Goal: Communication & Community: Answer question/provide support

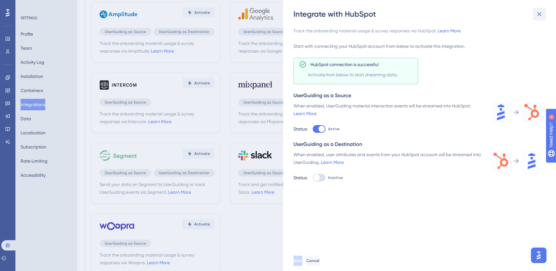
click at [535, 14] on button at bounding box center [539, 14] width 13 height 13
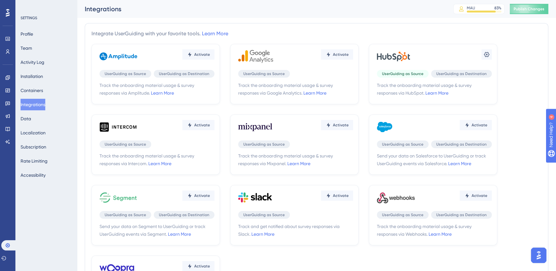
click at [540, 256] on img "Open AI Assistant Launcher" at bounding box center [539, 256] width 12 height 12
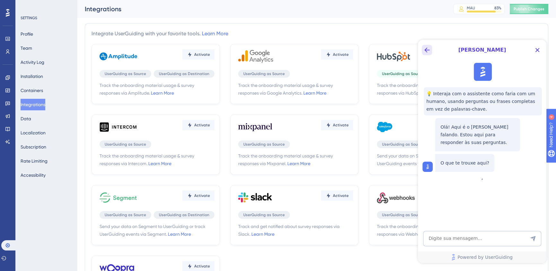
click at [426, 54] on icon "Back Button" at bounding box center [427, 50] width 8 height 8
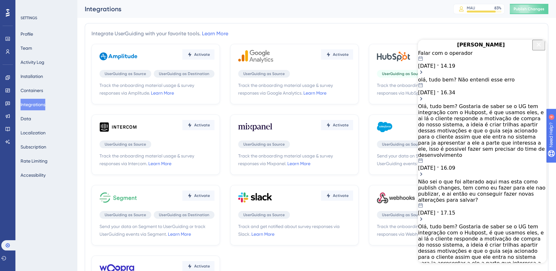
scroll to position [58, 0]
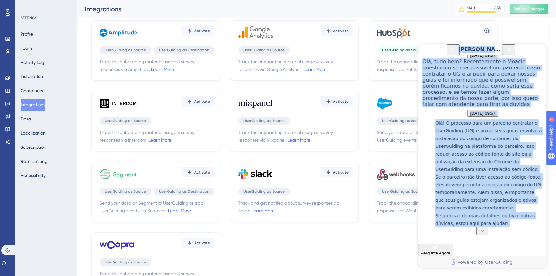
scroll to position [49, 0]
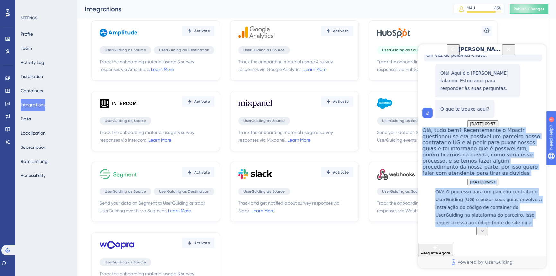
drag, startPoint x: 459, startPoint y: 221, endPoint x: 443, endPoint y: 151, distance: 71.9
click at [443, 151] on div "💡 Interaja com o assistente como faria com um humano, usando perguntas ou frase…" at bounding box center [482, 141] width 129 height 172
copy div "Olá, tudo bem? Recentemente o Moacir questionou se era possivel um parceiro nos…"
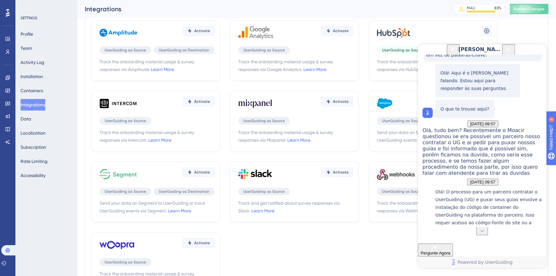
click at [524, 128] on div "💡 Interaja com o assistente como faria com um humano, usando perguntas ou frase…" at bounding box center [482, 141] width 129 height 172
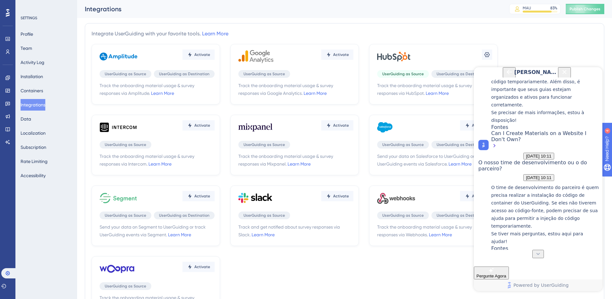
scroll to position [355, 0]
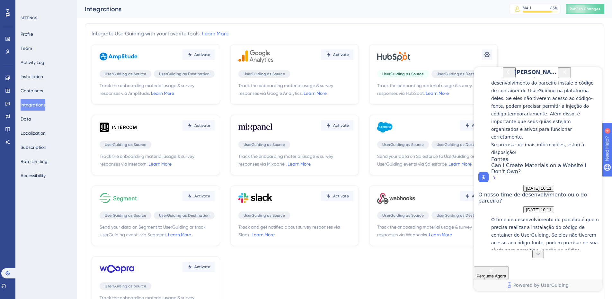
drag, startPoint x: 510, startPoint y: 107, endPoint x: 520, endPoint y: 249, distance: 142.7
click at [521, 250] on div "💡 Interaja com o assistente como faria com um humano, usando perguntas ou frase…" at bounding box center [537, 163] width 129 height 172
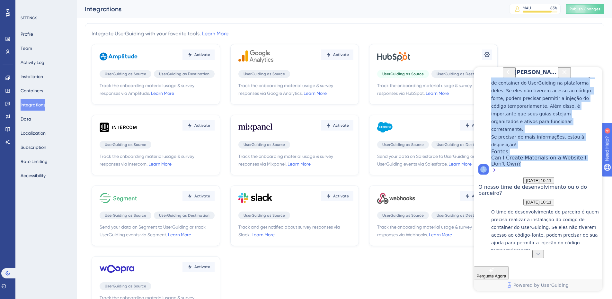
scroll to position [341, 0]
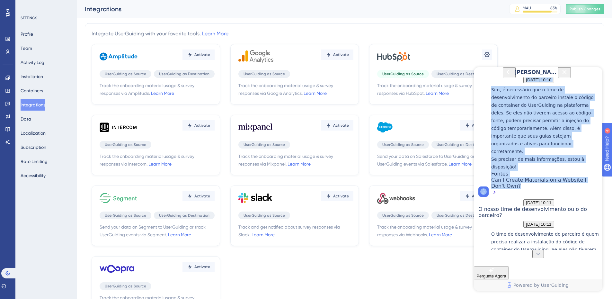
drag, startPoint x: 518, startPoint y: 237, endPoint x: 501, endPoint y: 120, distance: 118.1
click at [501, 120] on div "💡 Interaja com o assistente como faria com um humano, usando perguntas ou frase…" at bounding box center [537, 163] width 129 height 172
copy div "[DATE] 10:10 é necessario nosso time de desenvolvimento fazer alguma coisa? [DA…"
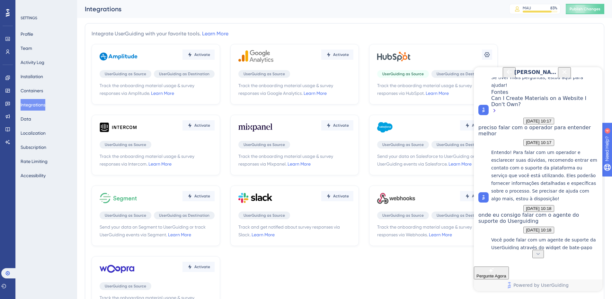
scroll to position [534, 0]
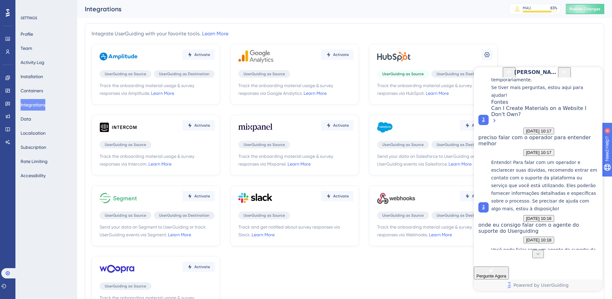
drag, startPoint x: 511, startPoint y: 109, endPoint x: 541, endPoint y: 236, distance: 130.5
click at [543, 242] on div "💡 Interaja com o assistente como faria com um humano, usando perguntas ou frase…" at bounding box center [537, 163] width 129 height 172
drag, startPoint x: 512, startPoint y: 107, endPoint x: 556, endPoint y: 222, distance: 123.3
click at [556, 222] on div "💡 Interaja com o assistente como faria com um humano, usando perguntas ou frase…" at bounding box center [537, 163] width 129 height 172
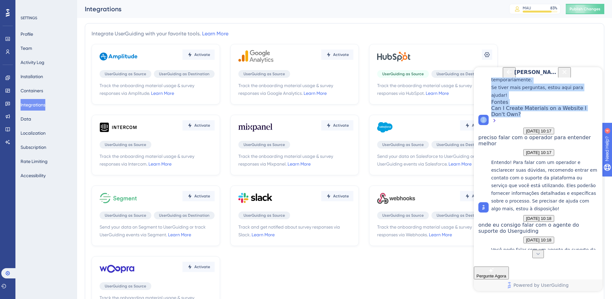
drag, startPoint x: 515, startPoint y: 241, endPoint x: 493, endPoint y: 104, distance: 138.4
click at [493, 104] on div "💡 Interaja com o assistente como faria com um humano, usando perguntas ou frase…" at bounding box center [537, 163] width 129 height 172
copy div "O nosso time de desenvolvimento ou o do parceiro? [DATE] 10:11 O time de desenv…"
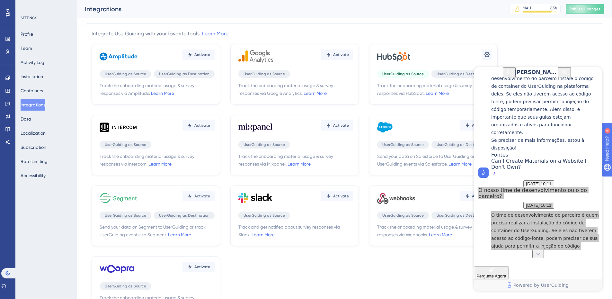
scroll to position [388, 0]
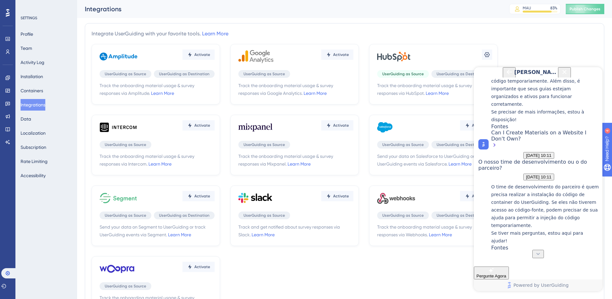
drag, startPoint x: 507, startPoint y: 144, endPoint x: 545, endPoint y: 167, distance: 44.0
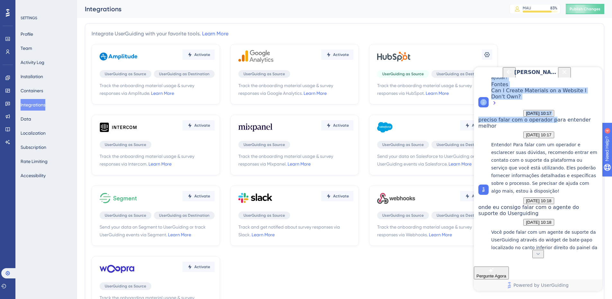
scroll to position [558, 0]
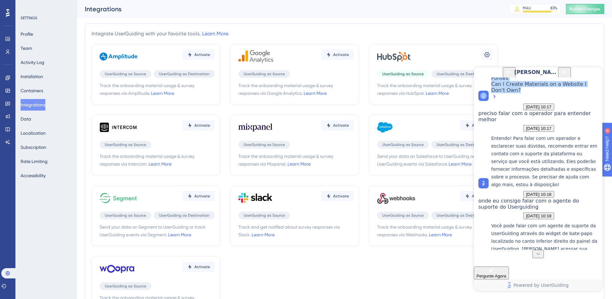
drag, startPoint x: 494, startPoint y: 217, endPoint x: 571, endPoint y: 218, distance: 77.1
click at [556, 218] on div "💡 Interaja com o assistente como faria com um humano, usando perguntas ou frase…" at bounding box center [537, 163] width 129 height 172
copy div "Lor, ipsu dol? Sitametconse a Elitse doeiusmodt in utl etdolore ma aliquaen adm…"
click at [523, 48] on div "Activate UserGuiding as Source UserGuiding as Destination Track the onboarding …" at bounding box center [345, 180] width 506 height 272
click at [486, 54] on icon at bounding box center [487, 54] width 6 height 6
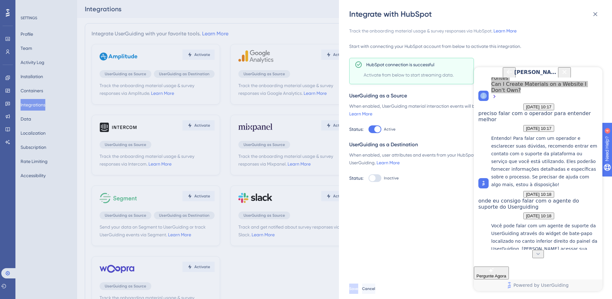
click at [556, 74] on icon "Close Button" at bounding box center [565, 72] width 4 height 4
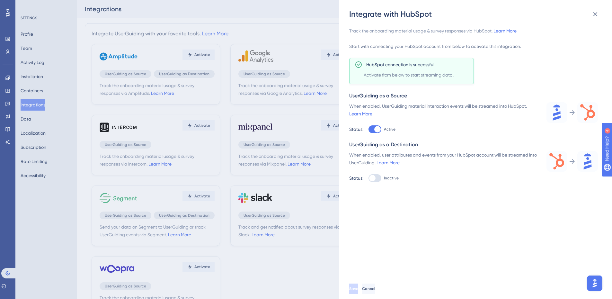
click at [376, 177] on div at bounding box center [375, 178] width 13 height 8
click at [369, 129] on input "Inactive" at bounding box center [368, 129] width 0 height 0
checkbox input "true"
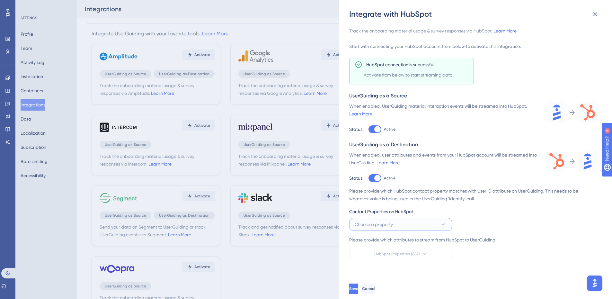
click at [391, 223] on span "Choose a property" at bounding box center [374, 224] width 38 height 8
type input "id_empresa"
click at [382, 222] on span "Choose a property" at bounding box center [374, 224] width 38 height 8
click at [383, 223] on span "Choose a property" at bounding box center [374, 224] width 38 height 8
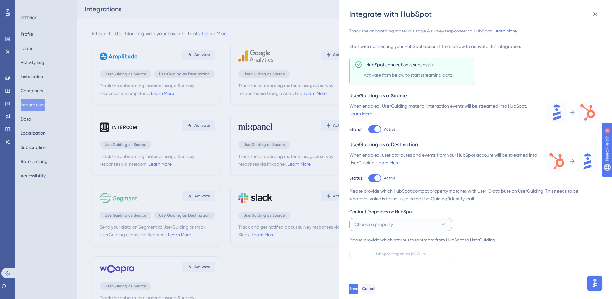
click at [387, 227] on span "Choose a property" at bounding box center [374, 224] width 38 height 8
click at [426, 224] on button "Choose a property" at bounding box center [400, 224] width 103 height 13
click at [444, 224] on icon at bounding box center [444, 224] width 4 height 2
click at [440, 228] on button "Choose a property" at bounding box center [400, 224] width 103 height 13
click at [444, 218] on button "Choose a property" at bounding box center [400, 224] width 103 height 13
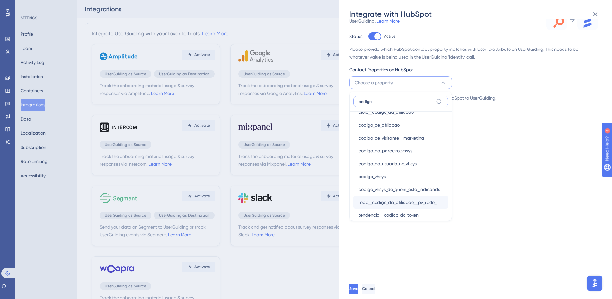
scroll to position [57, 0]
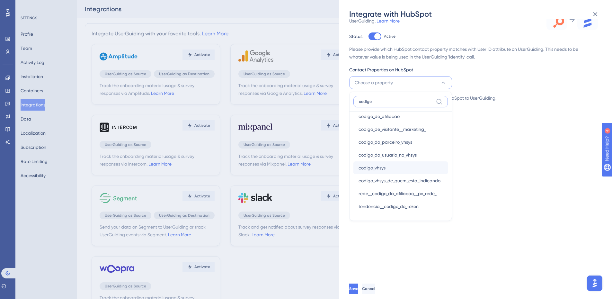
type input "codigo"
click at [380, 168] on span "codigo_vhsys" at bounding box center [372, 168] width 27 height 8
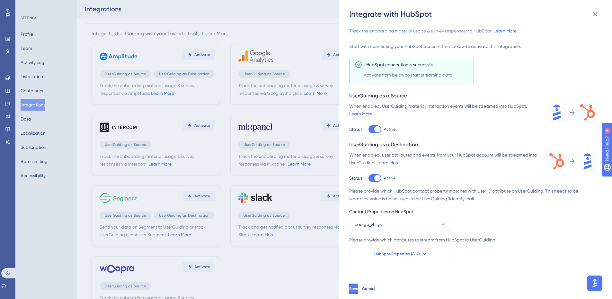
drag, startPoint x: 400, startPoint y: 254, endPoint x: 430, endPoint y: 207, distance: 56.3
click at [401, 255] on span "HubSpot Properties (687)" at bounding box center [397, 253] width 46 height 5
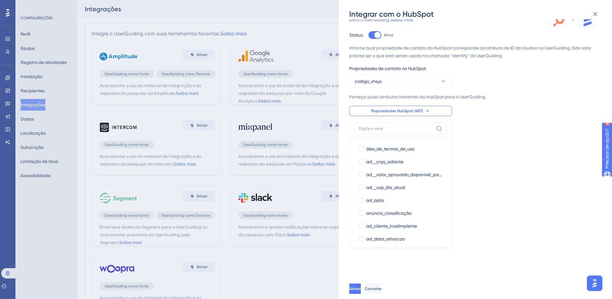
scroll to position [134, 0]
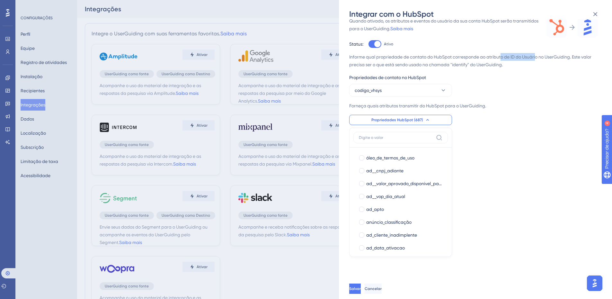
drag, startPoint x: 502, startPoint y: 56, endPoint x: 538, endPoint y: 56, distance: 35.3
click at [538, 56] on font "Informe qual propriedade de contato do HubSpot corresponde ao atributo de ID do…" at bounding box center [470, 60] width 242 height 13
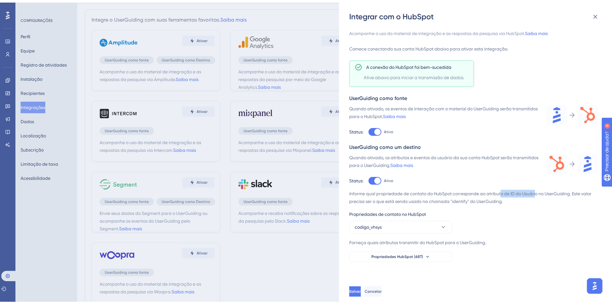
scroll to position [32, 0]
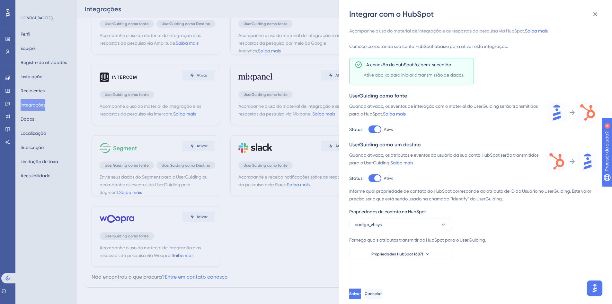
click at [432, 248] on div "Informe qual propriedade de contato do HubSpot corresponde ao atributo de ID do…" at bounding box center [473, 223] width 249 height 72
click at [420, 222] on button "codigo_vhsys" at bounding box center [400, 224] width 103 height 13
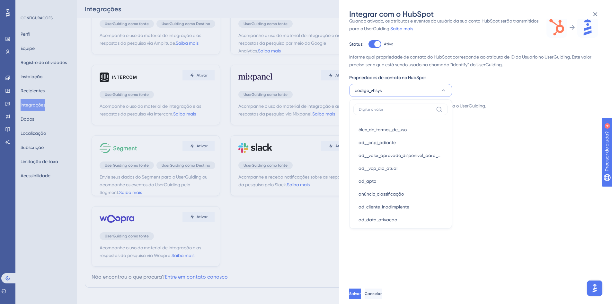
click at [487, 102] on div "Informe qual propriedade de contato do HubSpot corresponde ao atributo de ID do…" at bounding box center [473, 89] width 249 height 72
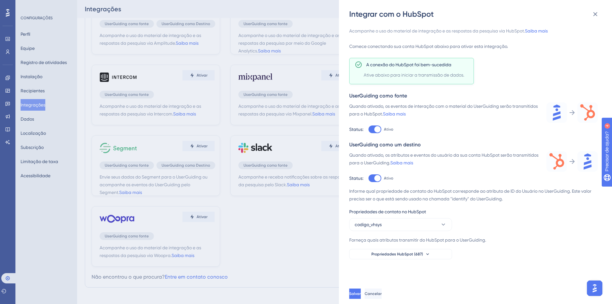
scroll to position [0, 0]
click at [429, 255] on icon at bounding box center [427, 253] width 5 height 5
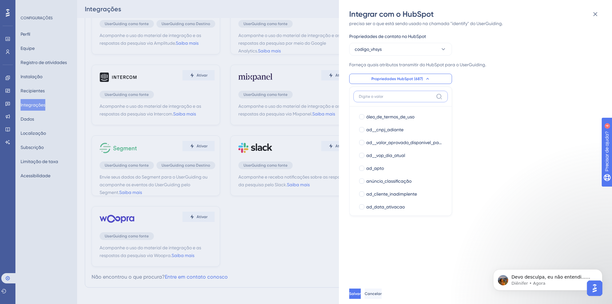
click at [384, 97] on input at bounding box center [396, 96] width 75 height 5
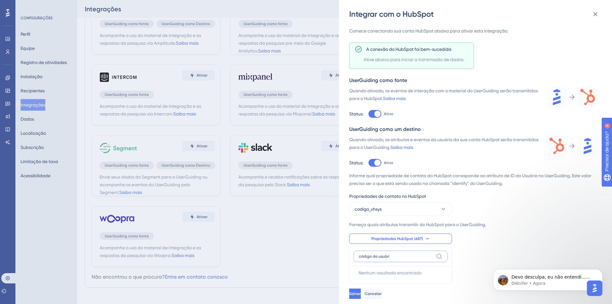
type input "código do usuário"
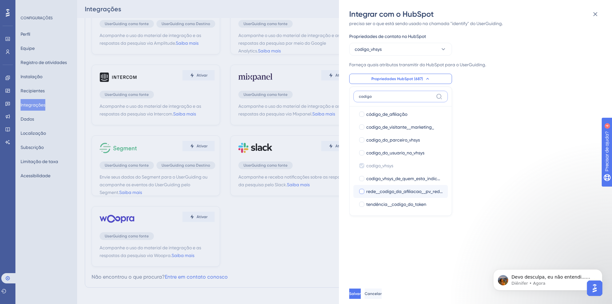
scroll to position [57, 0]
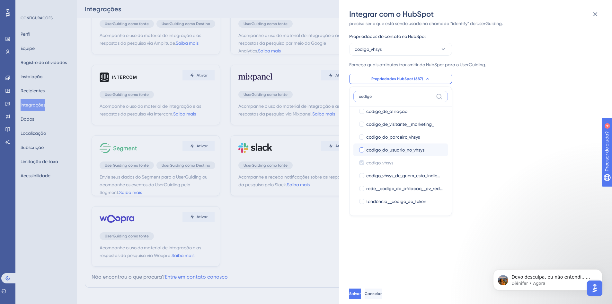
type input "codigo"
click at [398, 150] on font "codigo_do_usuario_no_vhsys" at bounding box center [395, 149] width 58 height 5
checkbox input "true"
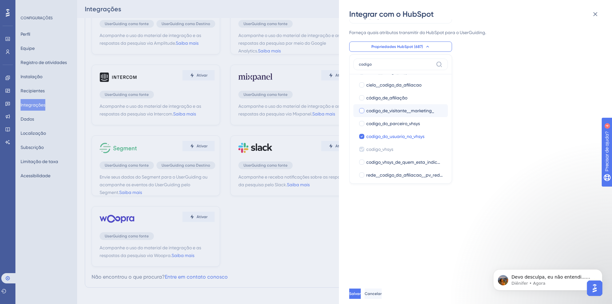
scroll to position [0, 0]
click at [393, 65] on input "codigo" at bounding box center [396, 64] width 75 height 5
type input "p"
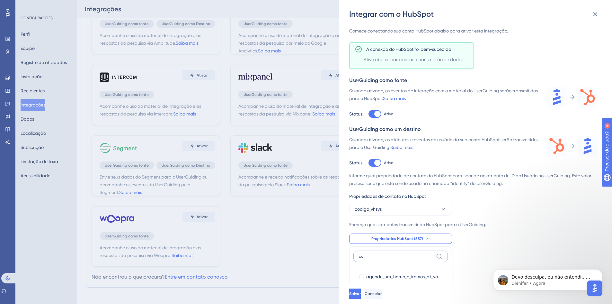
scroll to position [207, 0]
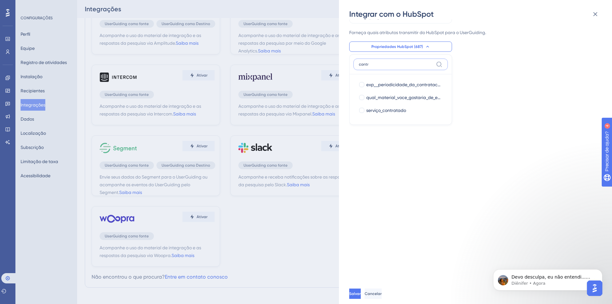
click at [370, 66] on input "contr" at bounding box center [396, 64] width 75 height 5
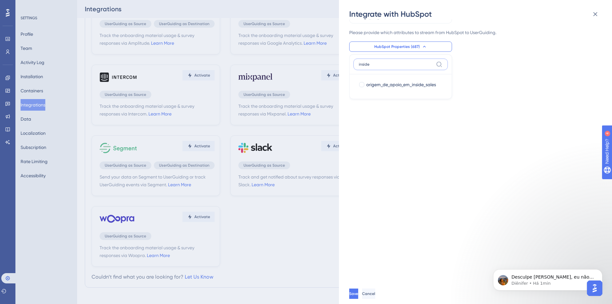
click at [395, 66] on input "inside" at bounding box center [396, 64] width 75 height 5
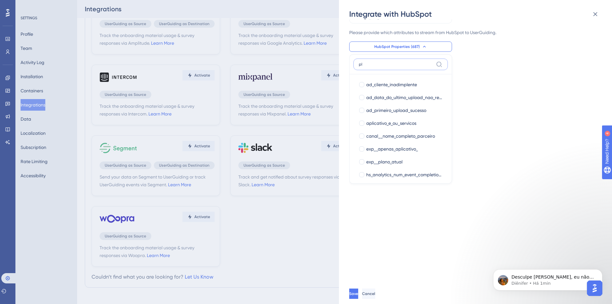
type input "p"
type input "c"
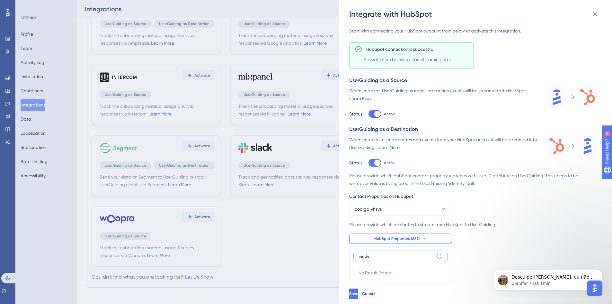
scroll to position [23, 0]
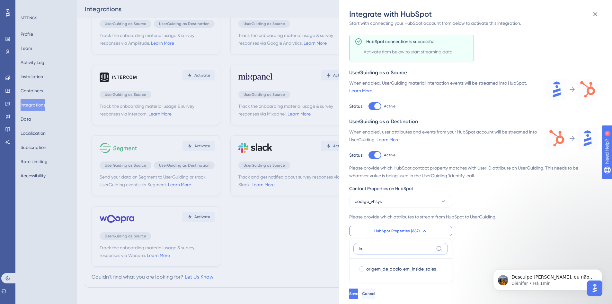
type input "i"
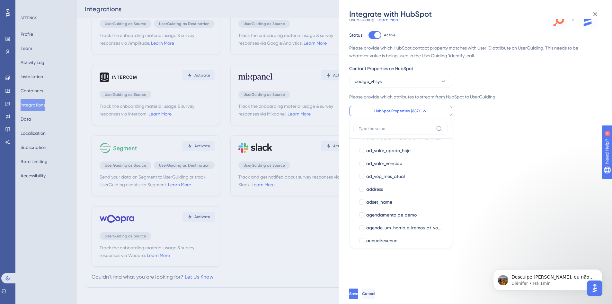
scroll to position [386, 0]
click at [384, 127] on input at bounding box center [396, 128] width 75 height 5
type input "c"
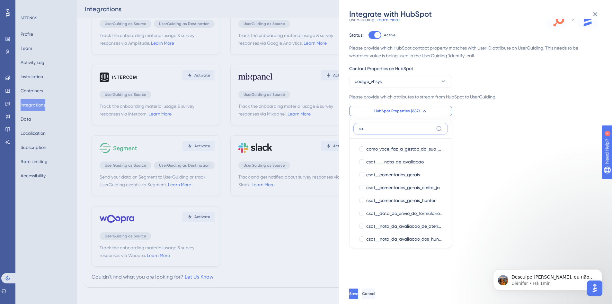
type input "sal"
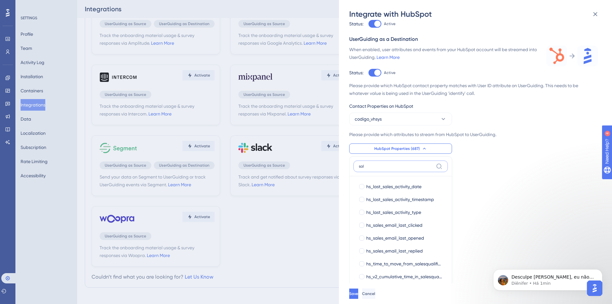
scroll to position [47, 0]
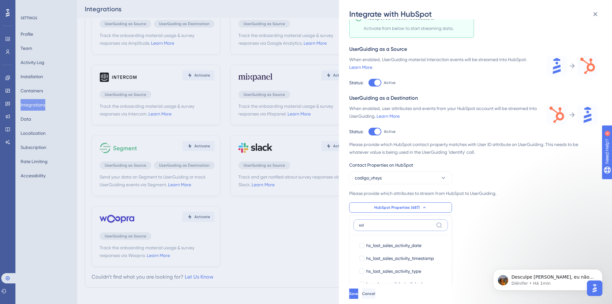
click at [378, 224] on input "sal" at bounding box center [396, 224] width 75 height 5
click at [527, 271] on p "Diênifer • Há 2min" at bounding box center [553, 283] width 83 height 6
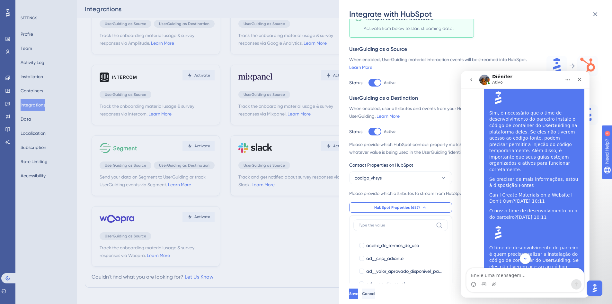
scroll to position [2176, 0]
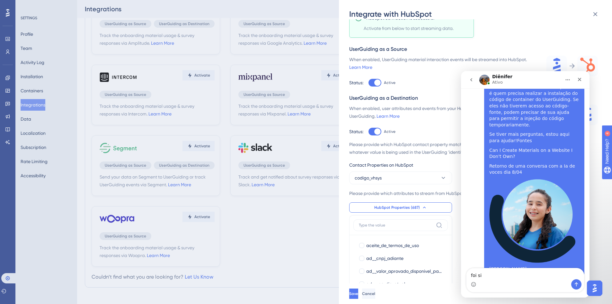
type textarea "foi sim"
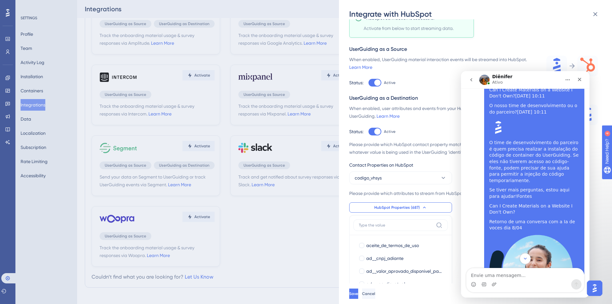
scroll to position [2185, 0]
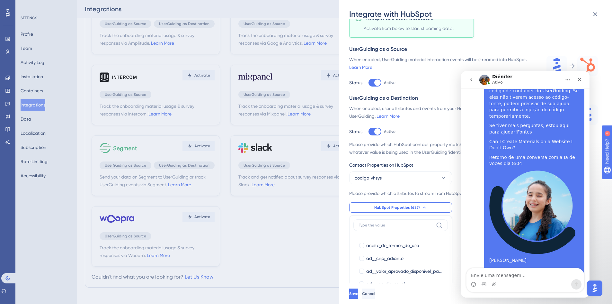
click at [552, 26] on div "Track the onboarding material usage & survey responses via HubSpot. Learn More …" at bounding box center [473, 96] width 249 height 232
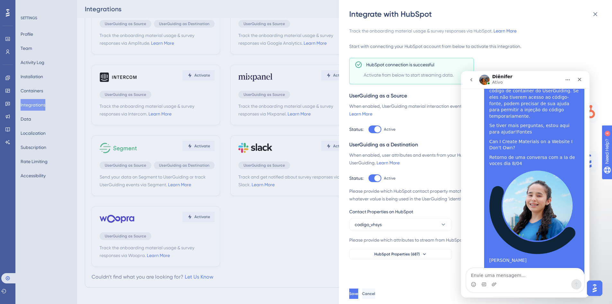
click at [556, 46] on div "Start with connecting your HubSpot account from below to activate this integrat…" at bounding box center [473, 46] width 249 height 8
click at [279, 227] on div "Integrate with HubSpot Track the onboarding material usage & survey responses v…" at bounding box center [306, 152] width 612 height 304
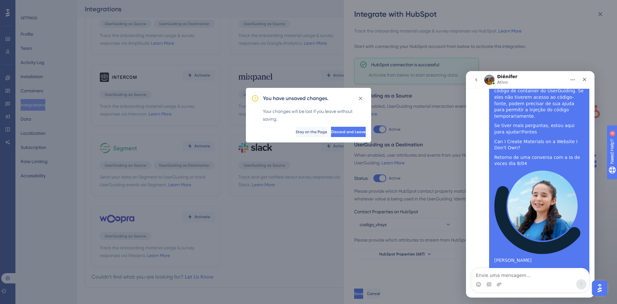
click at [287, 202] on div "You have unsaved changes. Your changes will be lost if you leave without saving…" at bounding box center [308, 152] width 617 height 304
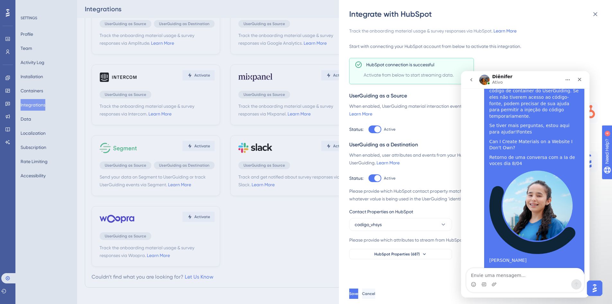
click at [473, 80] on icon "go back" at bounding box center [471, 79] width 5 height 5
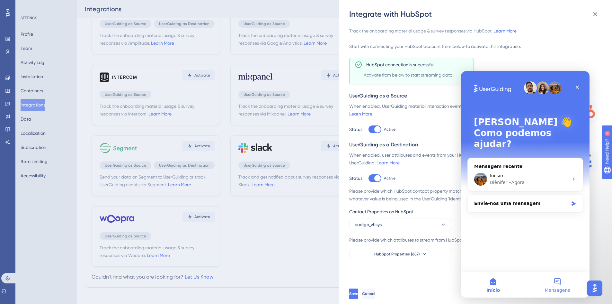
click at [556, 271] on button "Mensagens" at bounding box center [557, 284] width 64 height 26
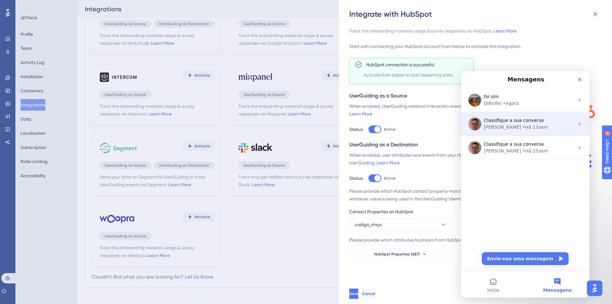
click at [526, 127] on div "[PERSON_NAME] • Há 13sem" at bounding box center [529, 127] width 91 height 7
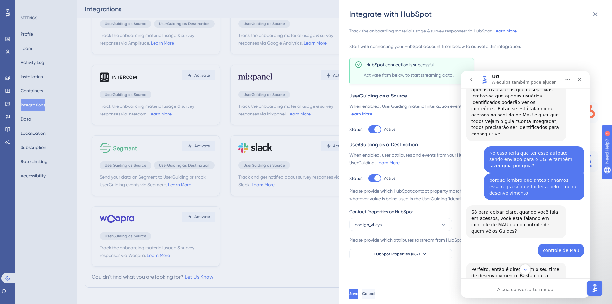
scroll to position [246, 0]
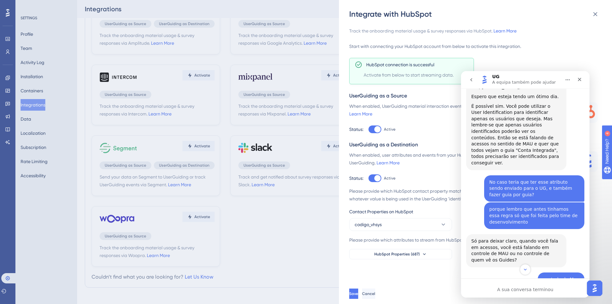
click at [474, 80] on button "go back" at bounding box center [471, 80] width 12 height 12
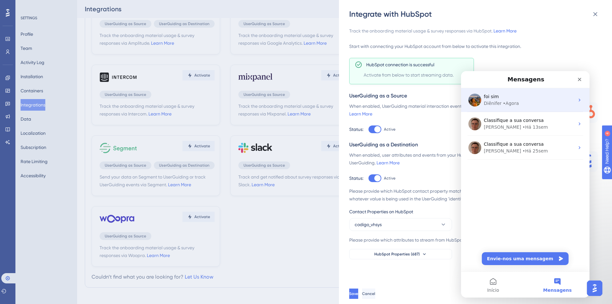
scroll to position [0, 0]
drag, startPoint x: 562, startPoint y: 99, endPoint x: 1007, endPoint y: 140, distance: 446.6
click at [556, 99] on div "foi sim" at bounding box center [529, 96] width 91 height 7
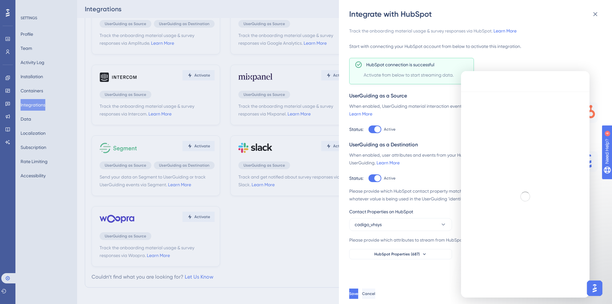
click at [550, 30] on div "Track the onboarding material usage & survey responses via HubSpot. Learn More" at bounding box center [473, 31] width 249 height 8
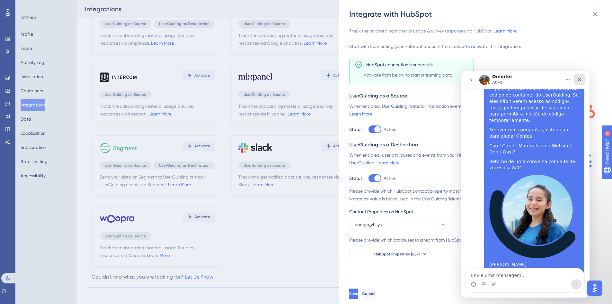
scroll to position [2185, 0]
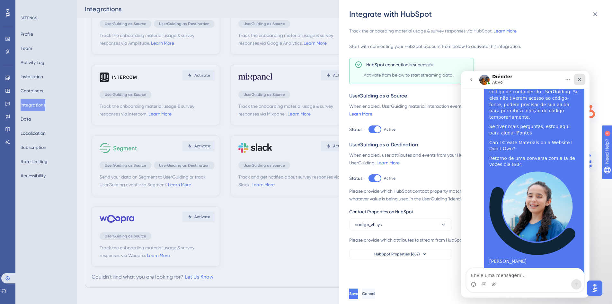
click at [556, 80] on icon "Fechar" at bounding box center [579, 79] width 5 height 5
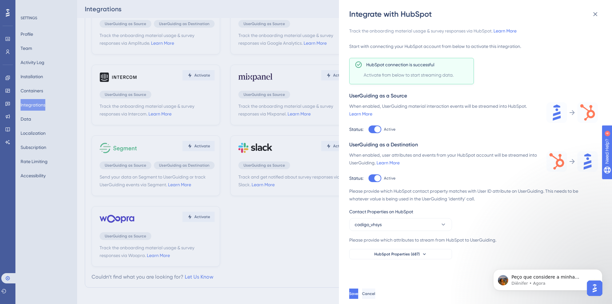
scroll to position [2217, 0]
click at [556, 271] on p "Diênifer • Agora" at bounding box center [553, 283] width 83 height 6
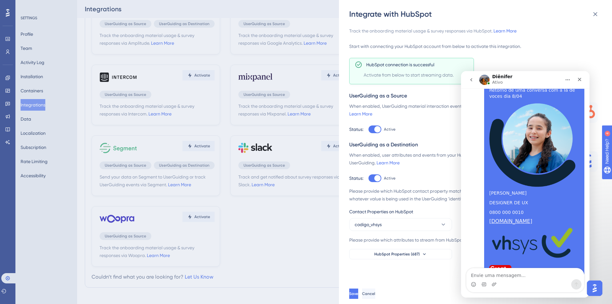
scroll to position [2250, 0]
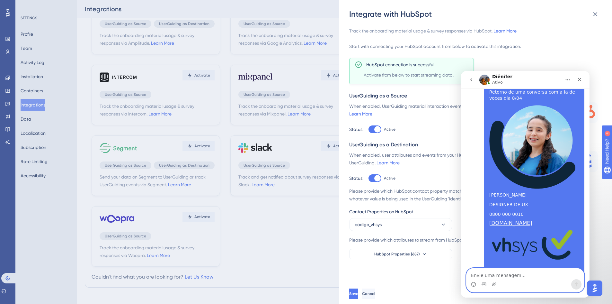
click at [519, 270] on textarea "Envie uma mensagem..." at bounding box center [526, 273] width 118 height 11
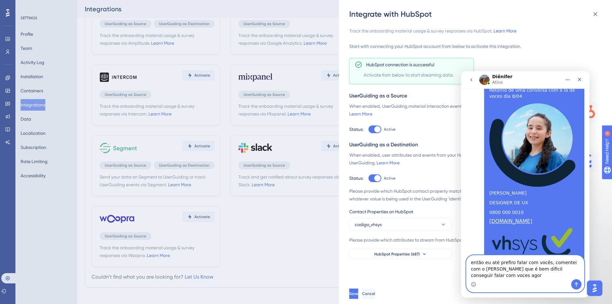
type textarea "então eu até prefiro falar com vocês, comentei com o [PERSON_NAME] que é bem di…"
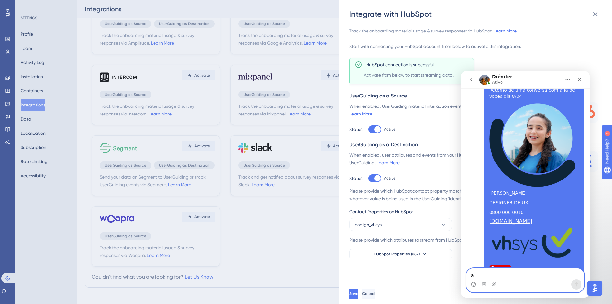
scroll to position [2282, 0]
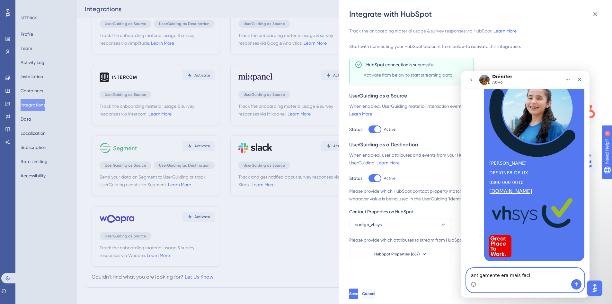
type textarea "antigamente era mais facil"
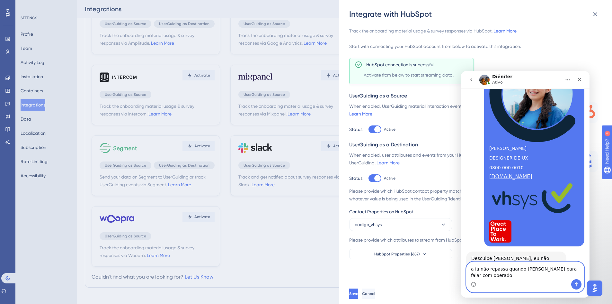
scroll to position [2303, 0]
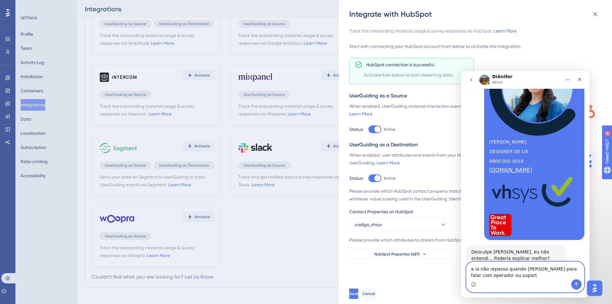
type textarea "a ia não repassa quando [PERSON_NAME] para falar com operador ou suporte"
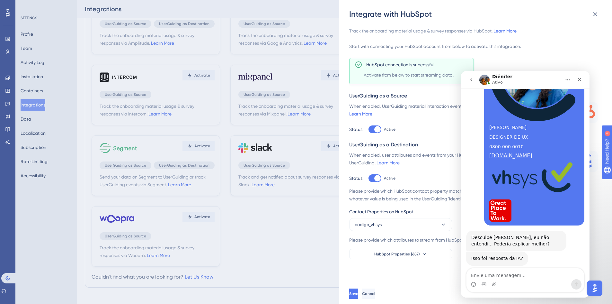
scroll to position [2342, 0]
